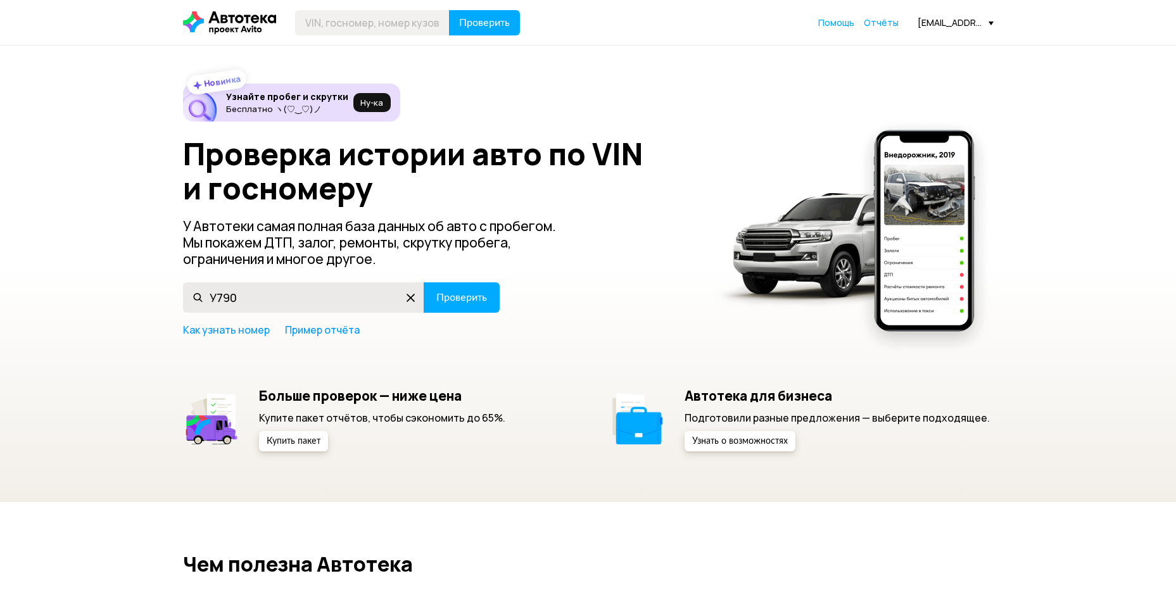
type input "У790УС71"
click at [498, 327] on section "Как узнать номер Пример отчёта" at bounding box center [588, 330] width 811 height 14
click at [464, 296] on span "Проверить" at bounding box center [461, 298] width 51 height 10
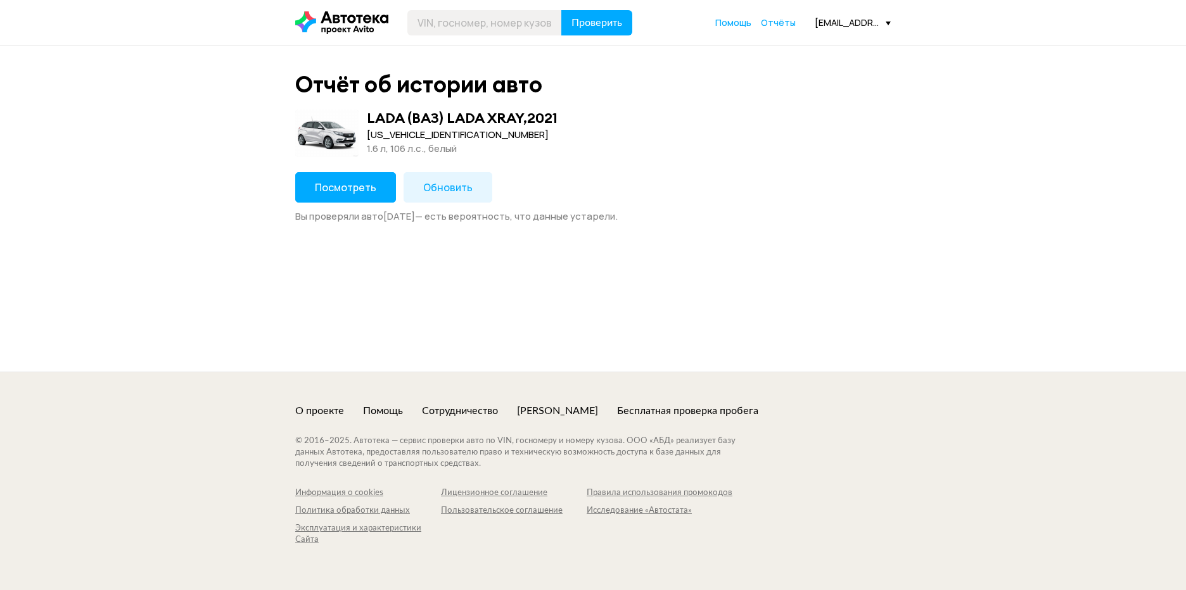
click at [348, 190] on span "Посмотреть" at bounding box center [345, 188] width 61 height 14
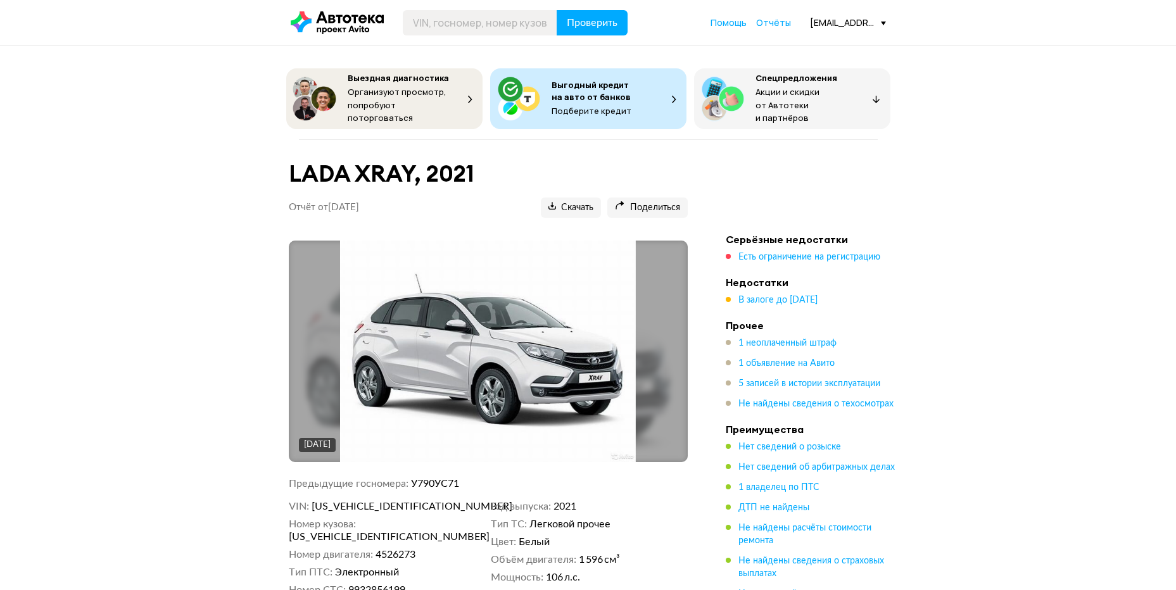
scroll to position [190, 0]
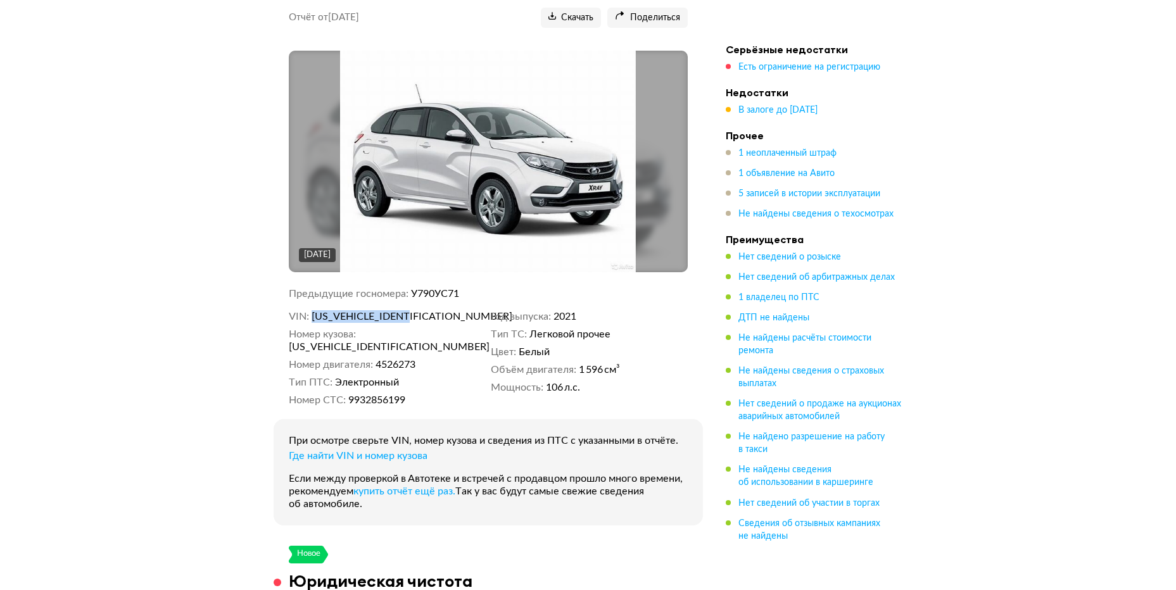
drag, startPoint x: 429, startPoint y: 309, endPoint x: 312, endPoint y: 314, distance: 116.6
click at [312, 314] on dd "[US_VEHICLE_IDENTIFICATION_NUMBER]" at bounding box center [399, 316] width 174 height 13
copy span "[US_VEHICLE_IDENTIFICATION_NUMBER]"
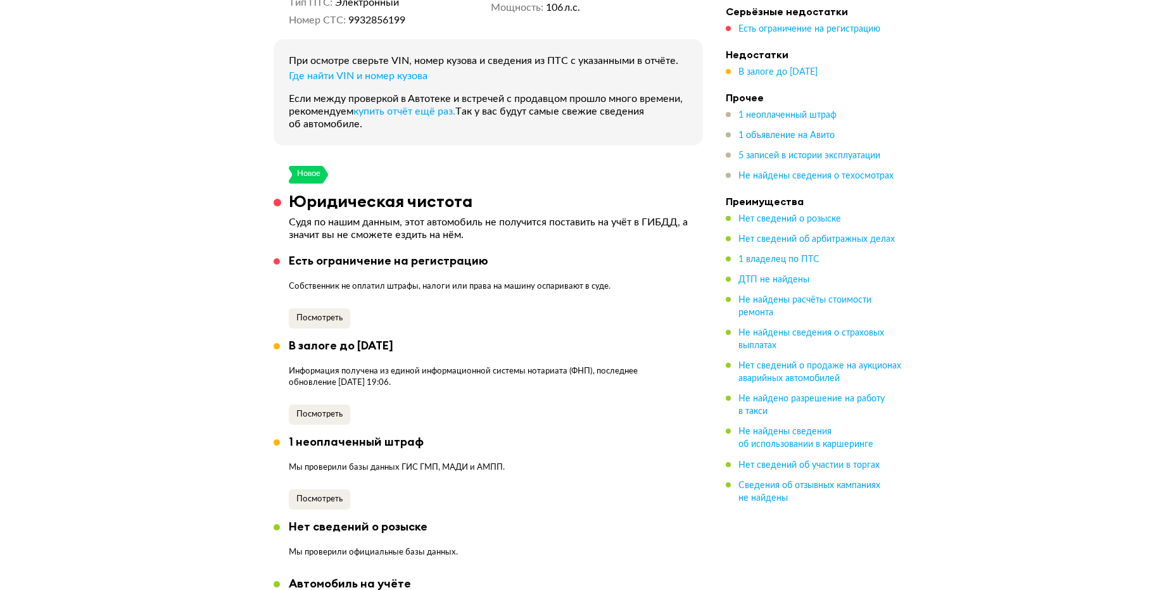
scroll to position [0, 0]
